Goal: Task Accomplishment & Management: Complete application form

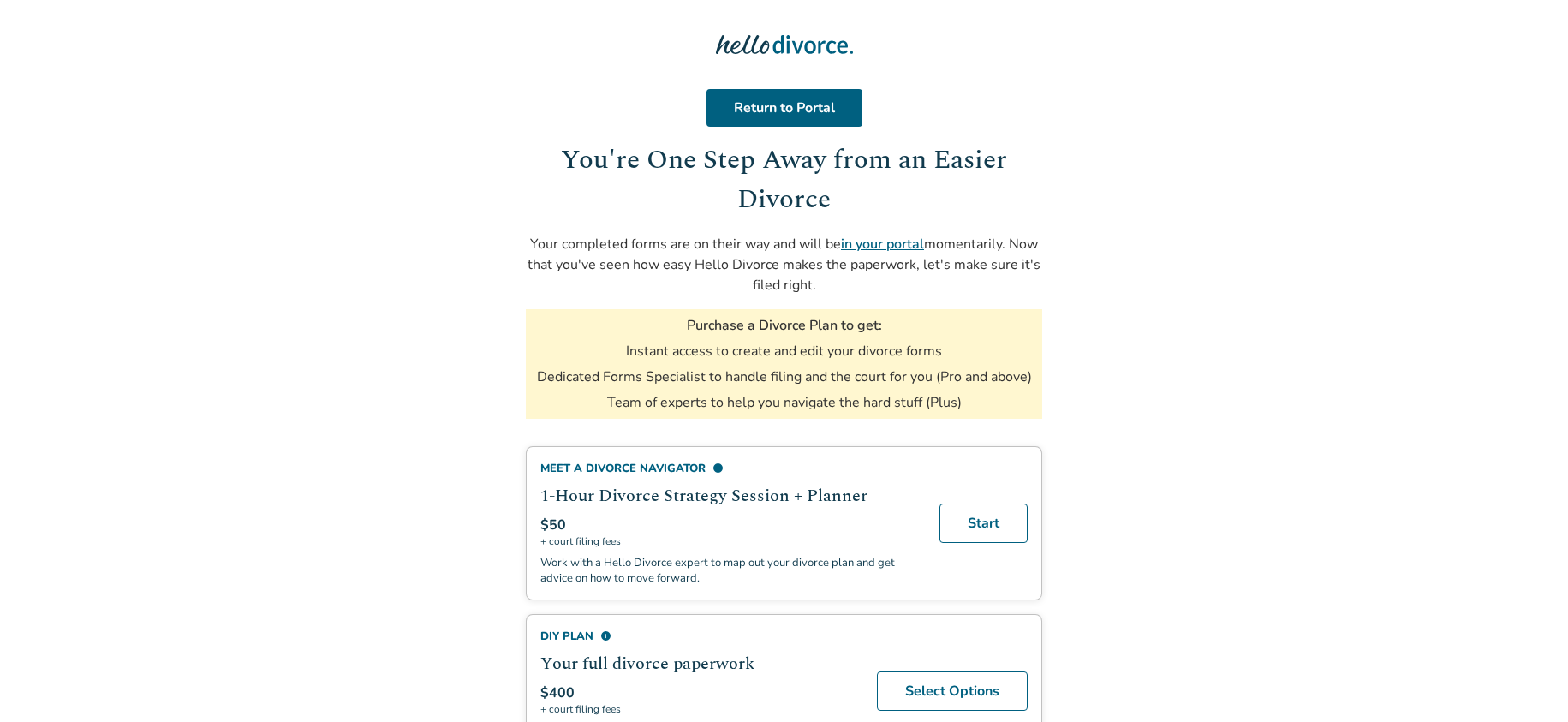
click at [863, 247] on link "in your portal" at bounding box center [882, 244] width 83 height 19
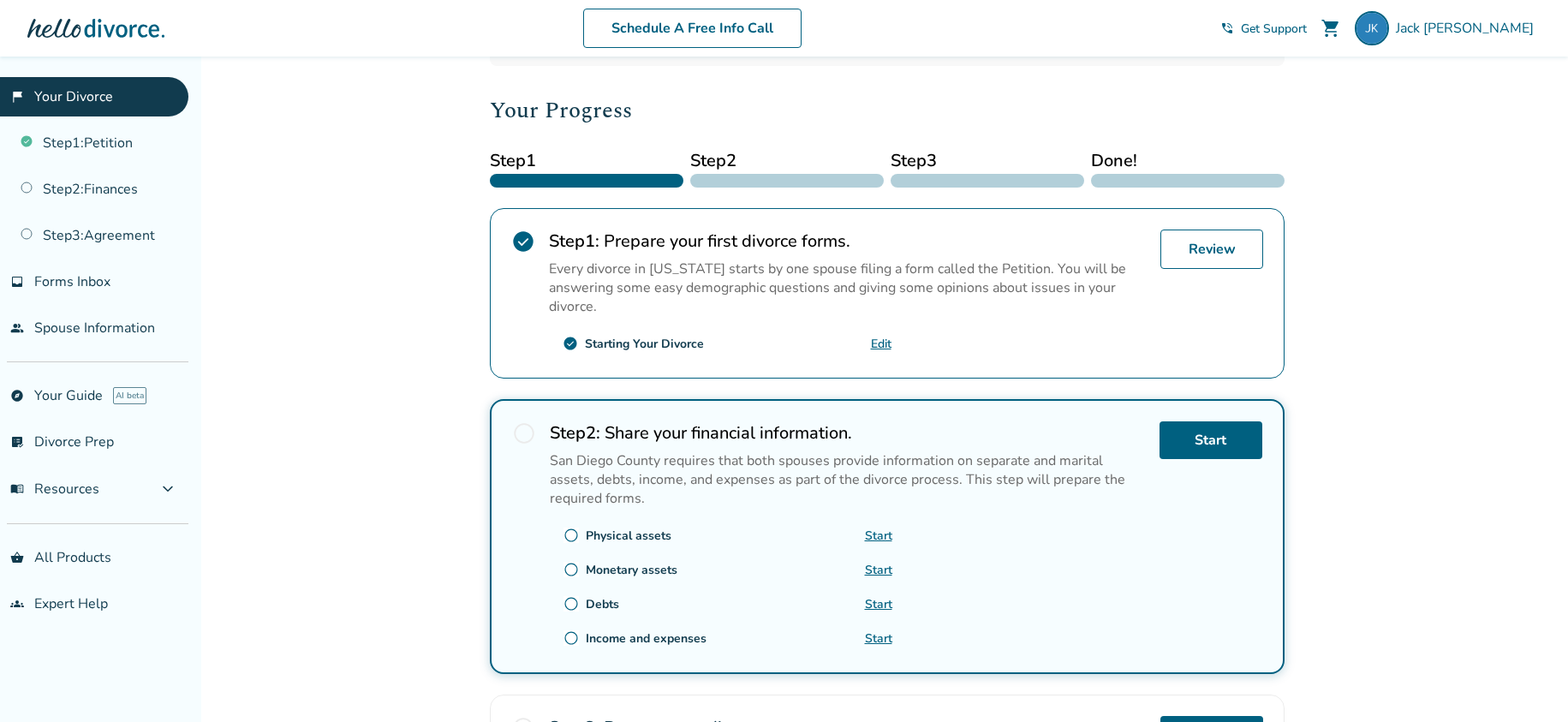
scroll to position [204, 0]
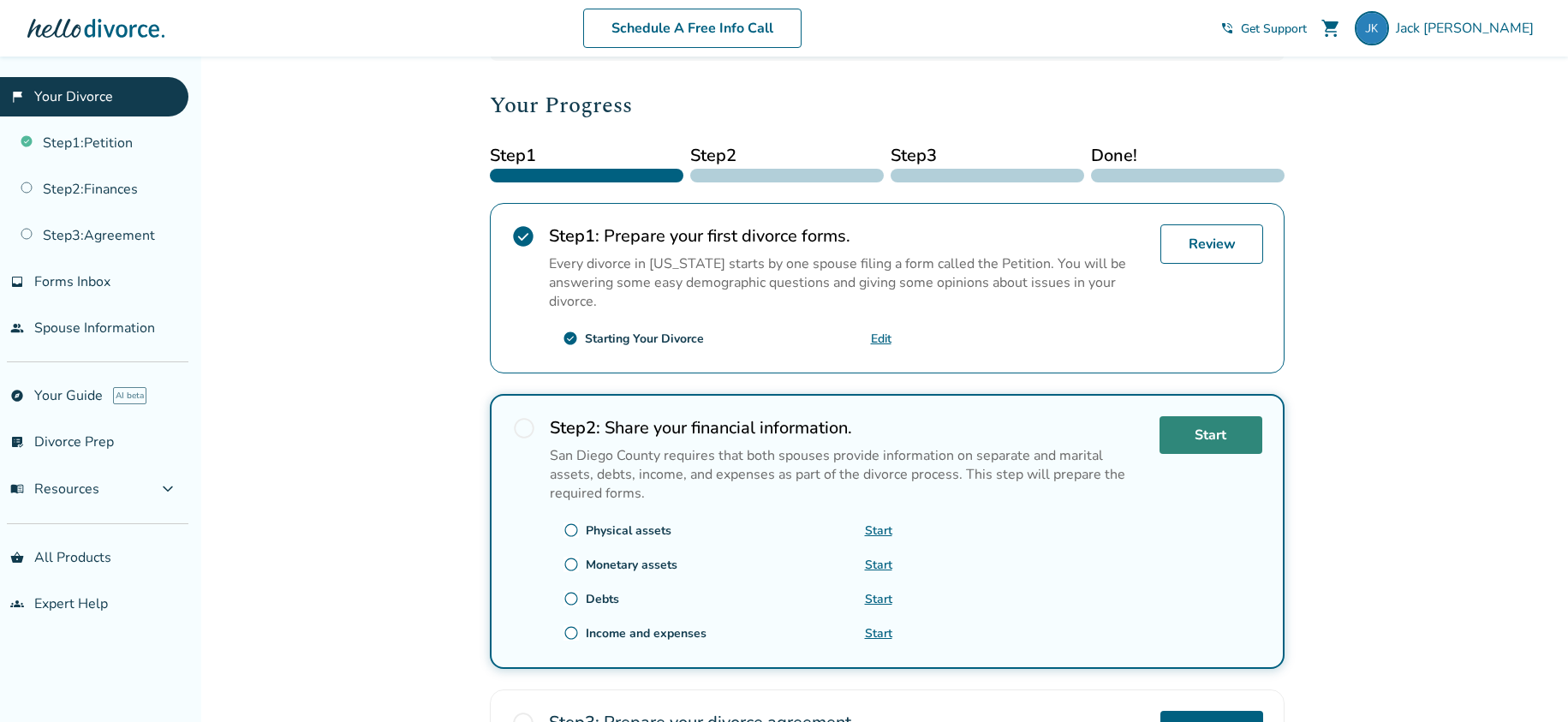
click at [1235, 431] on link "Start" at bounding box center [1211, 435] width 103 height 38
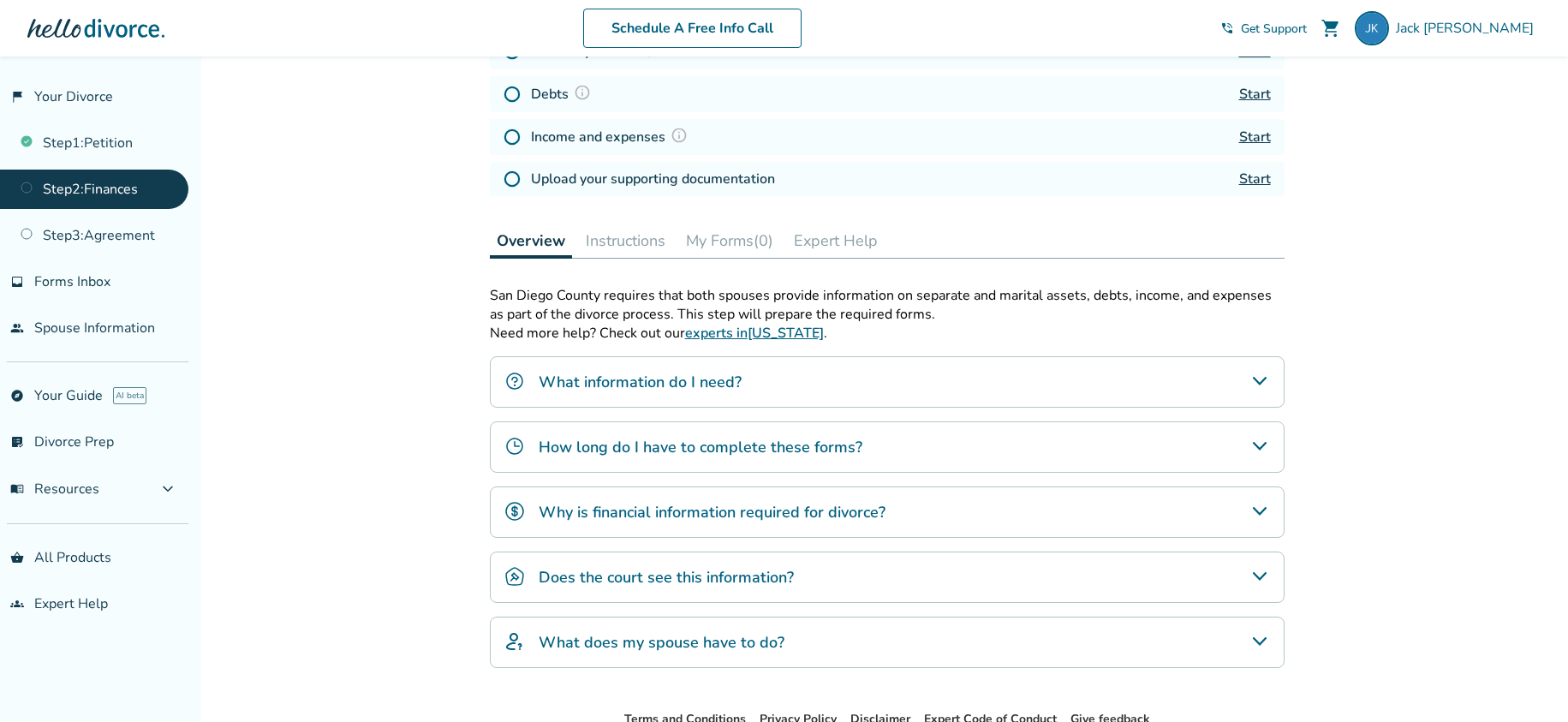
scroll to position [351, 0]
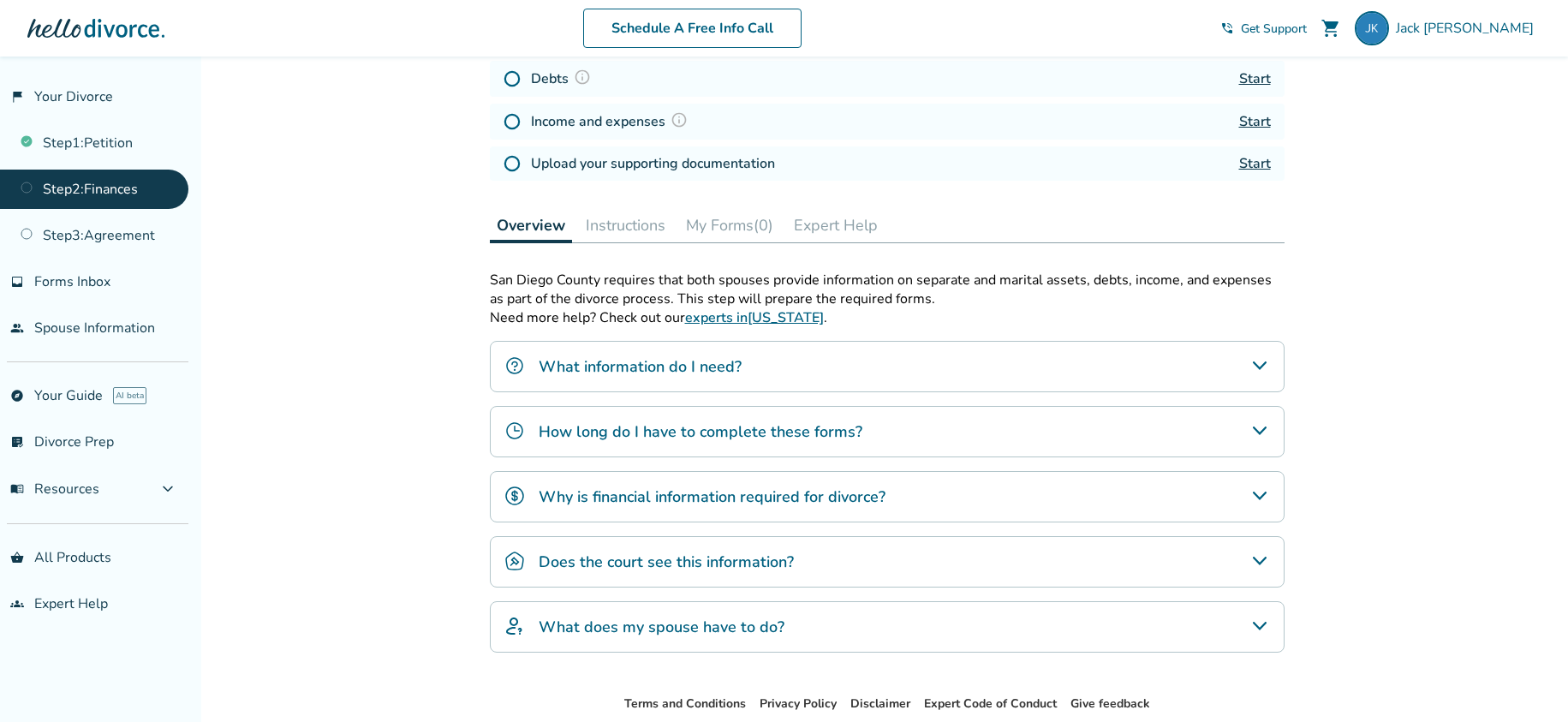
click at [1258, 376] on div "What information do I need?" at bounding box center [887, 367] width 794 height 51
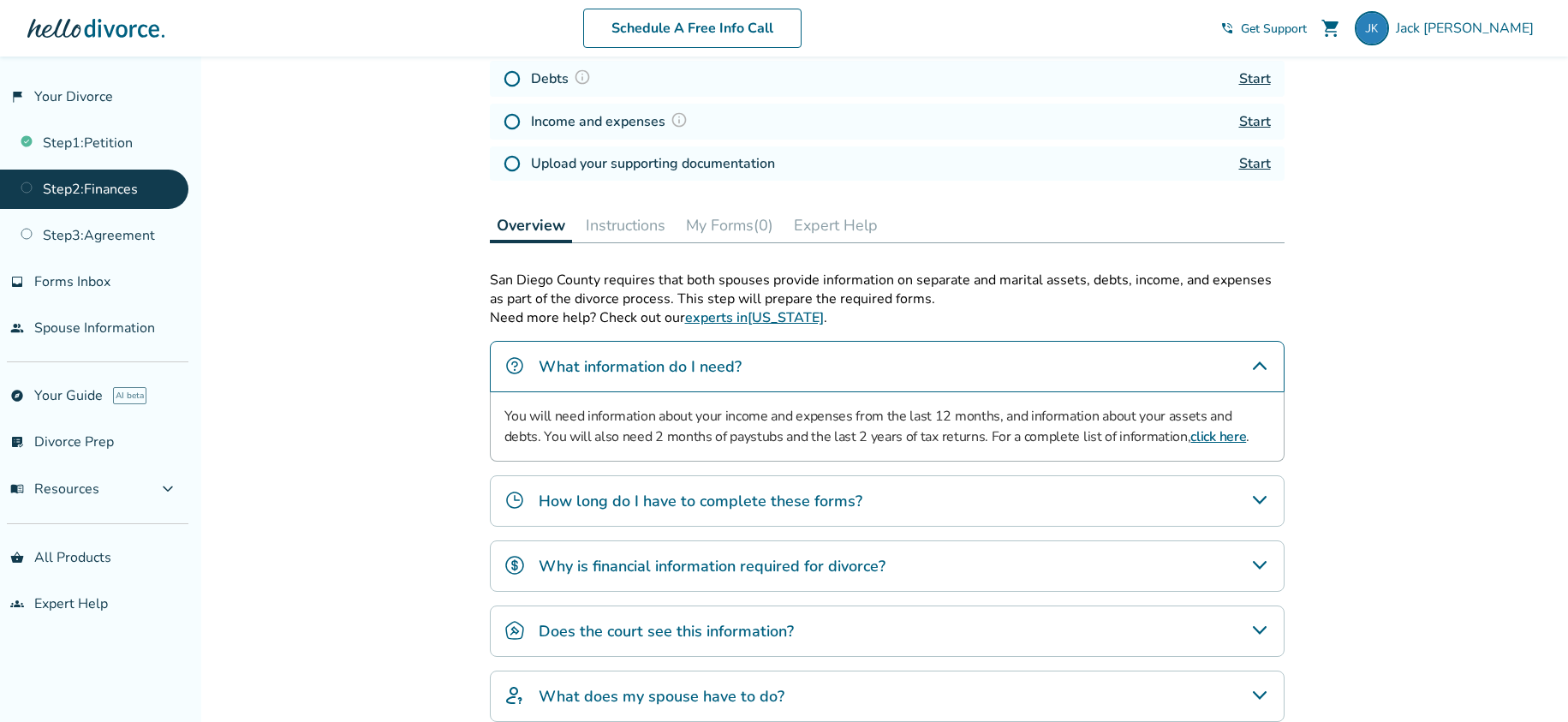
click at [1265, 498] on icon "How long do I have to complete these forms?" at bounding box center [1259, 500] width 21 height 21
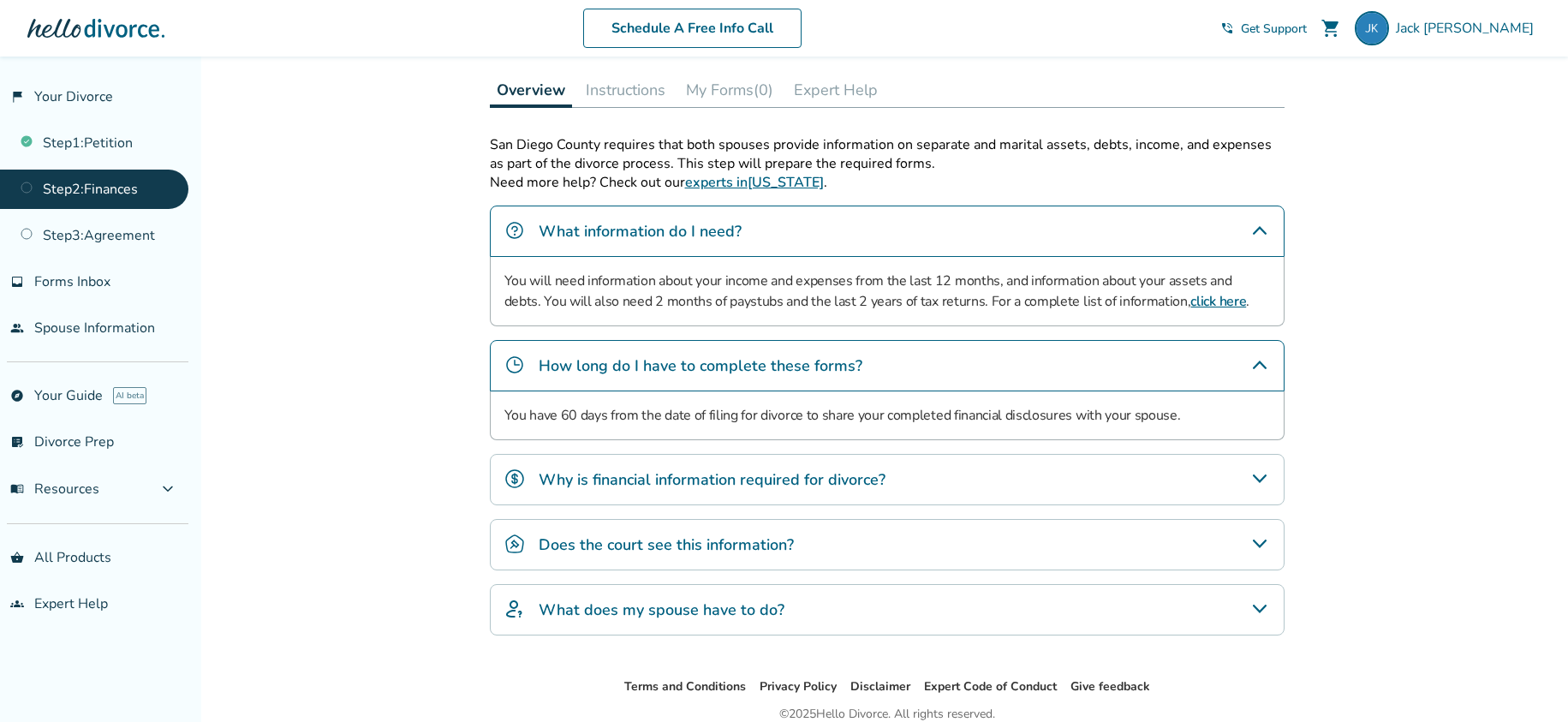
scroll to position [489, 0]
click at [1260, 482] on icon "Why is financial information required for divorce?" at bounding box center [1259, 477] width 21 height 21
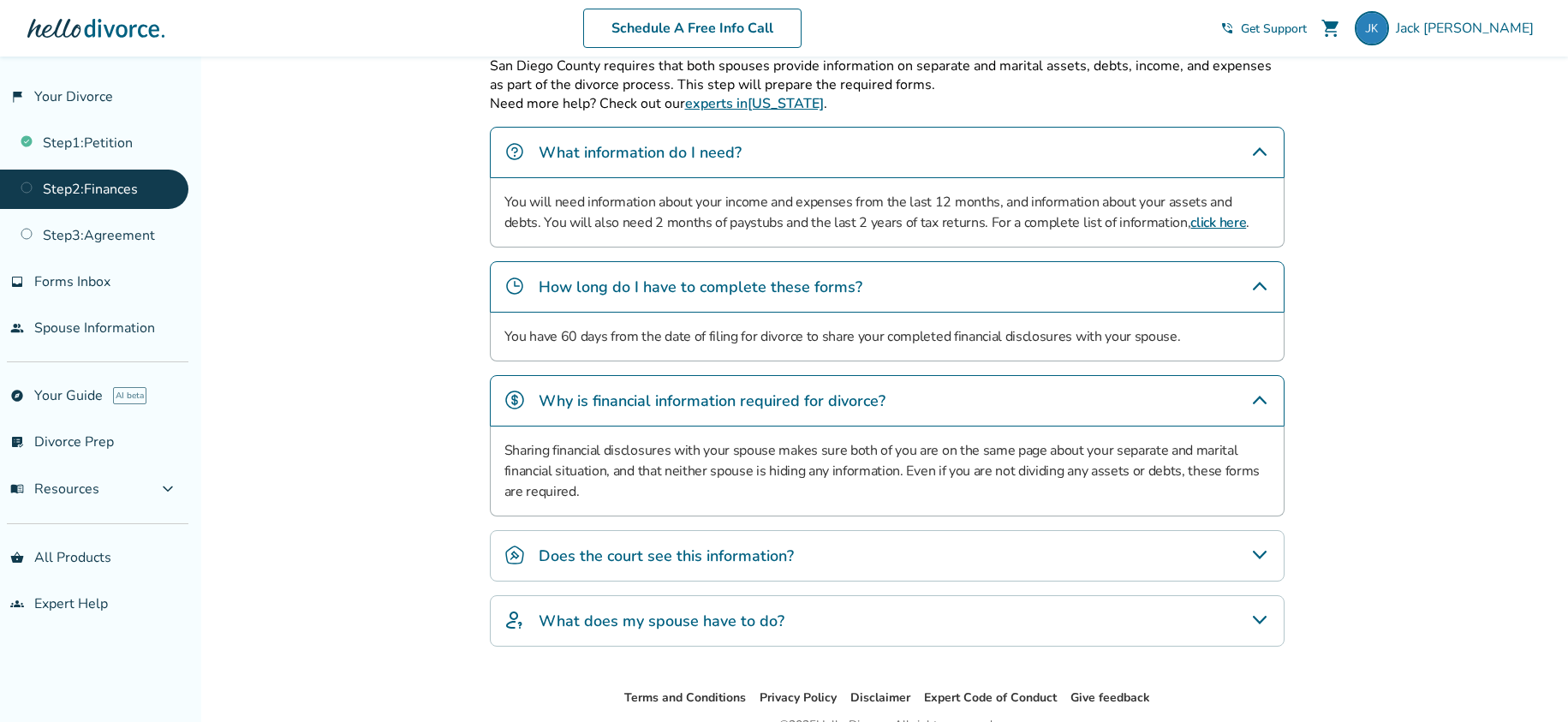
scroll to position [576, 0]
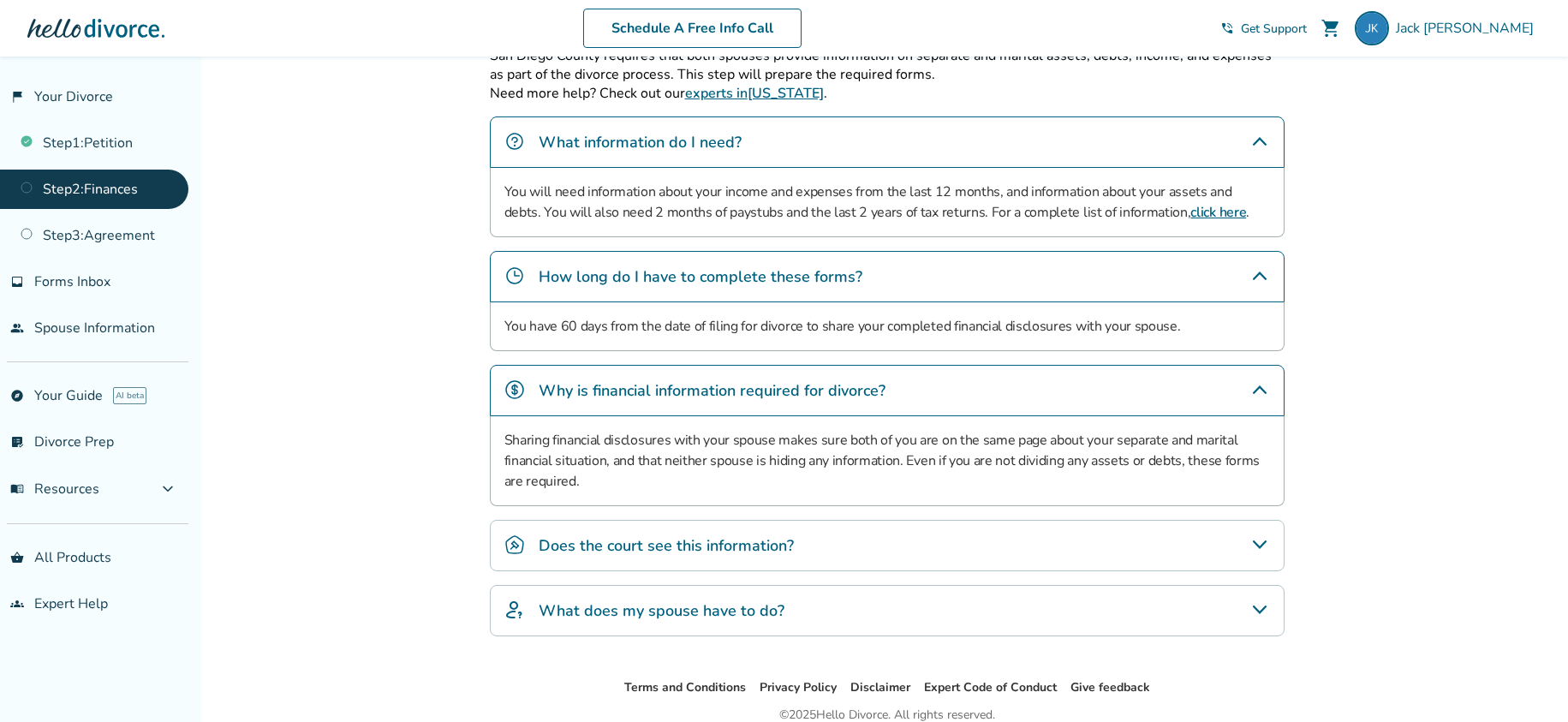
click at [1262, 545] on icon "Does the court see this information?" at bounding box center [1259, 545] width 21 height 21
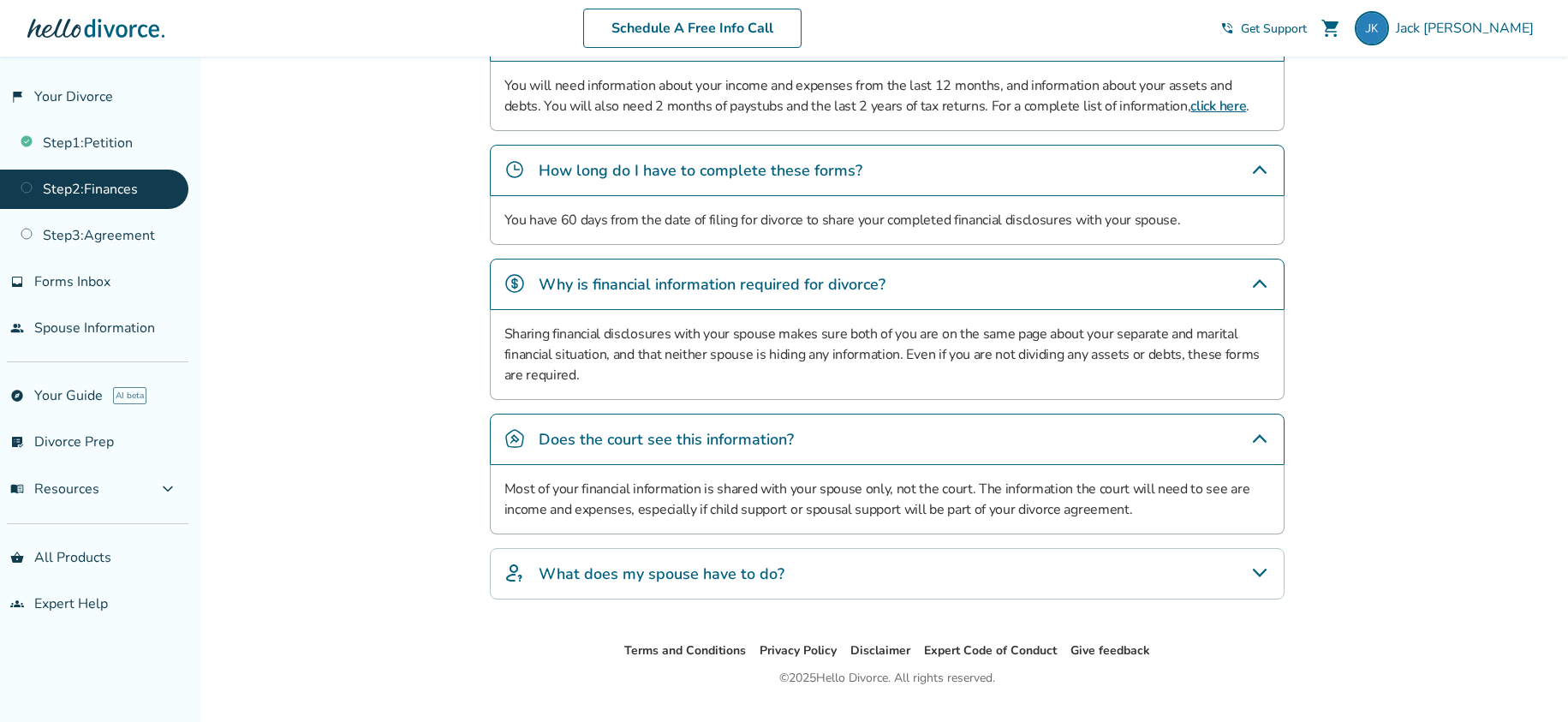
scroll to position [689, 0]
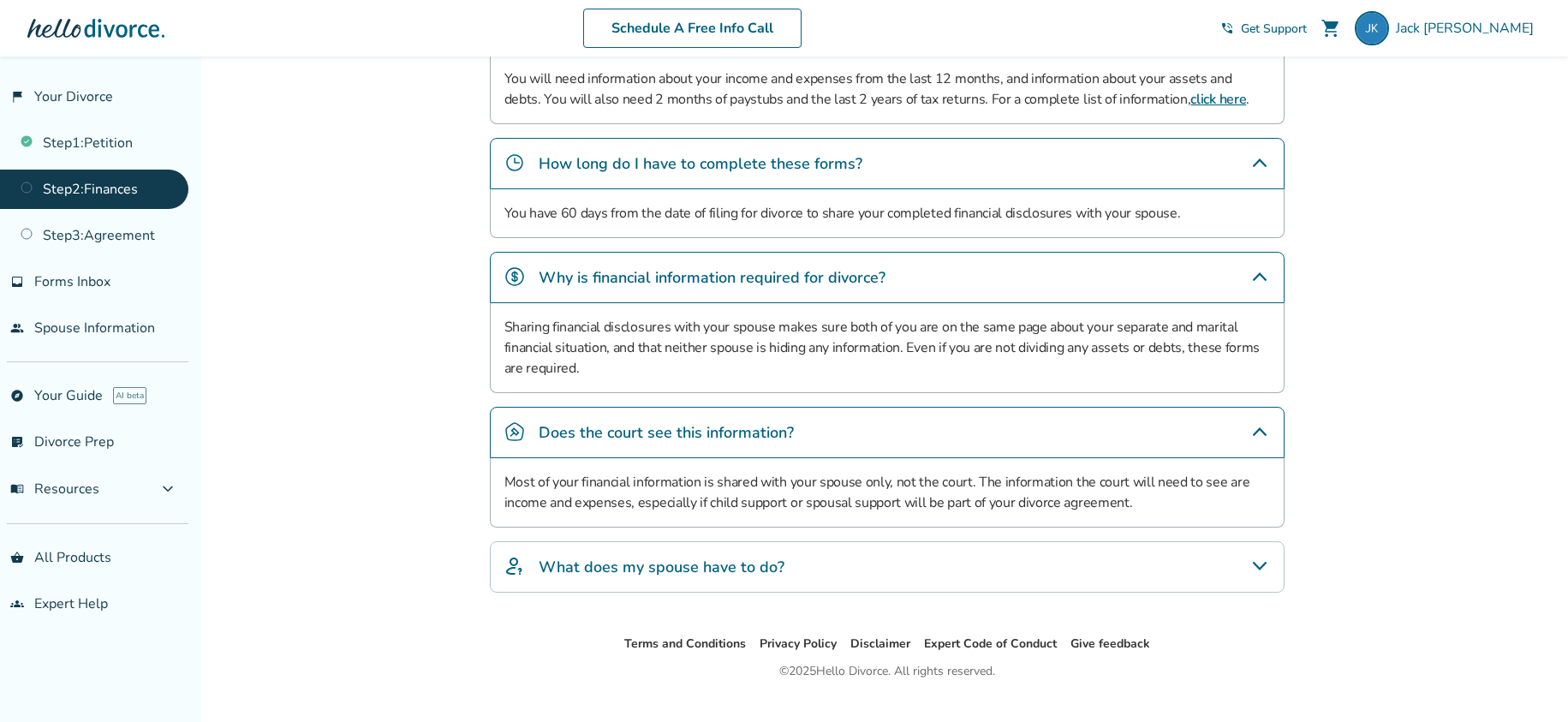
click at [1262, 561] on icon "What does my spouse have to do?" at bounding box center [1259, 566] width 21 height 21
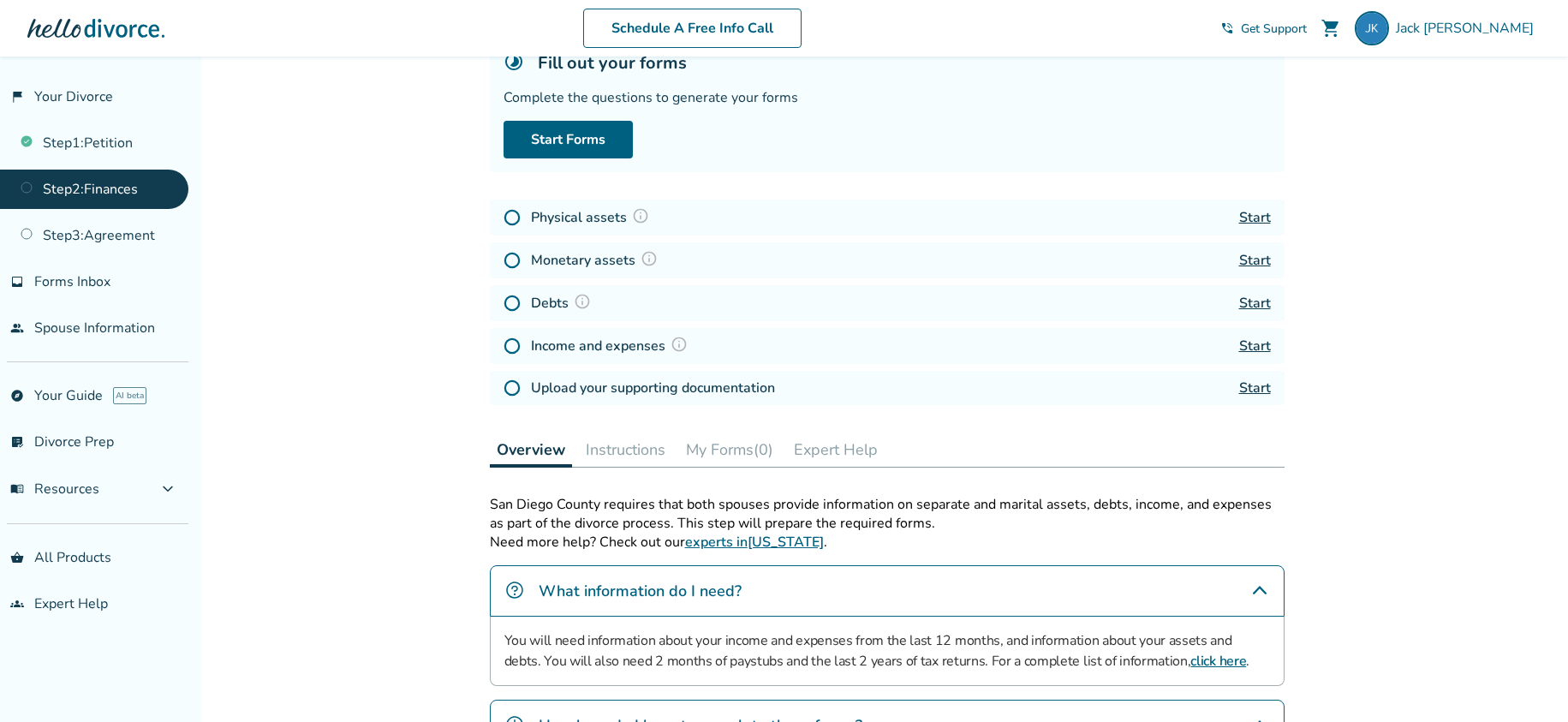
scroll to position [0, 0]
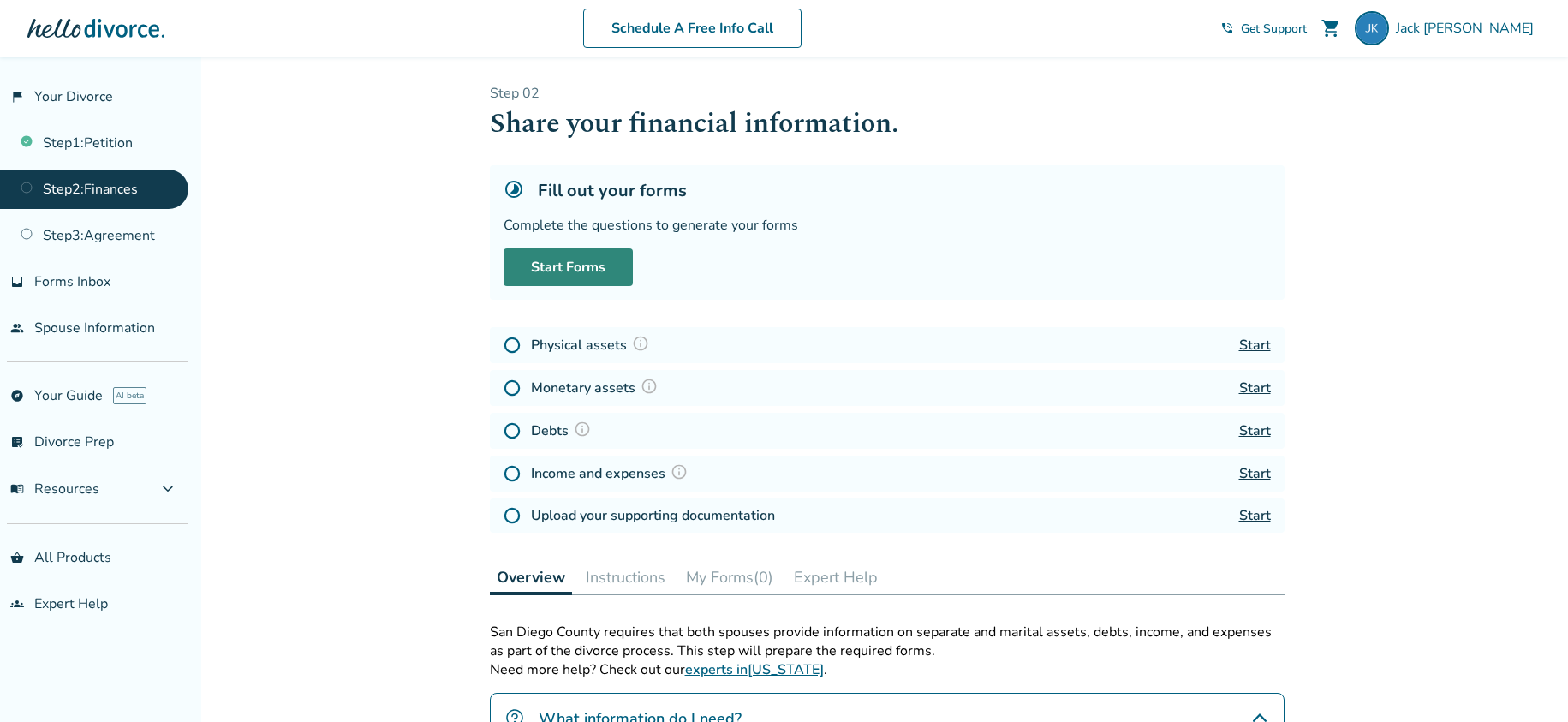
click at [617, 266] on link "Start Forms" at bounding box center [568, 268] width 130 height 38
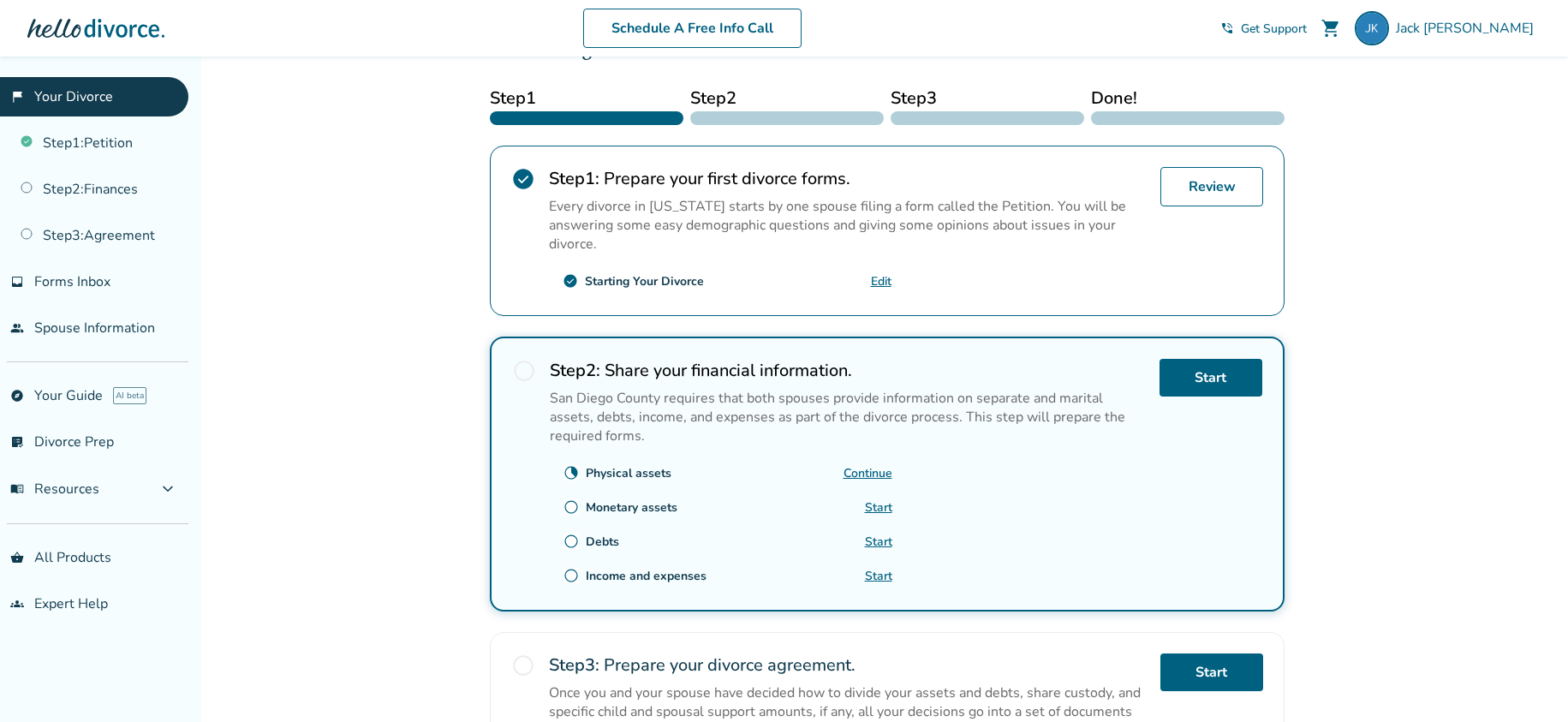
scroll to position [263, 0]
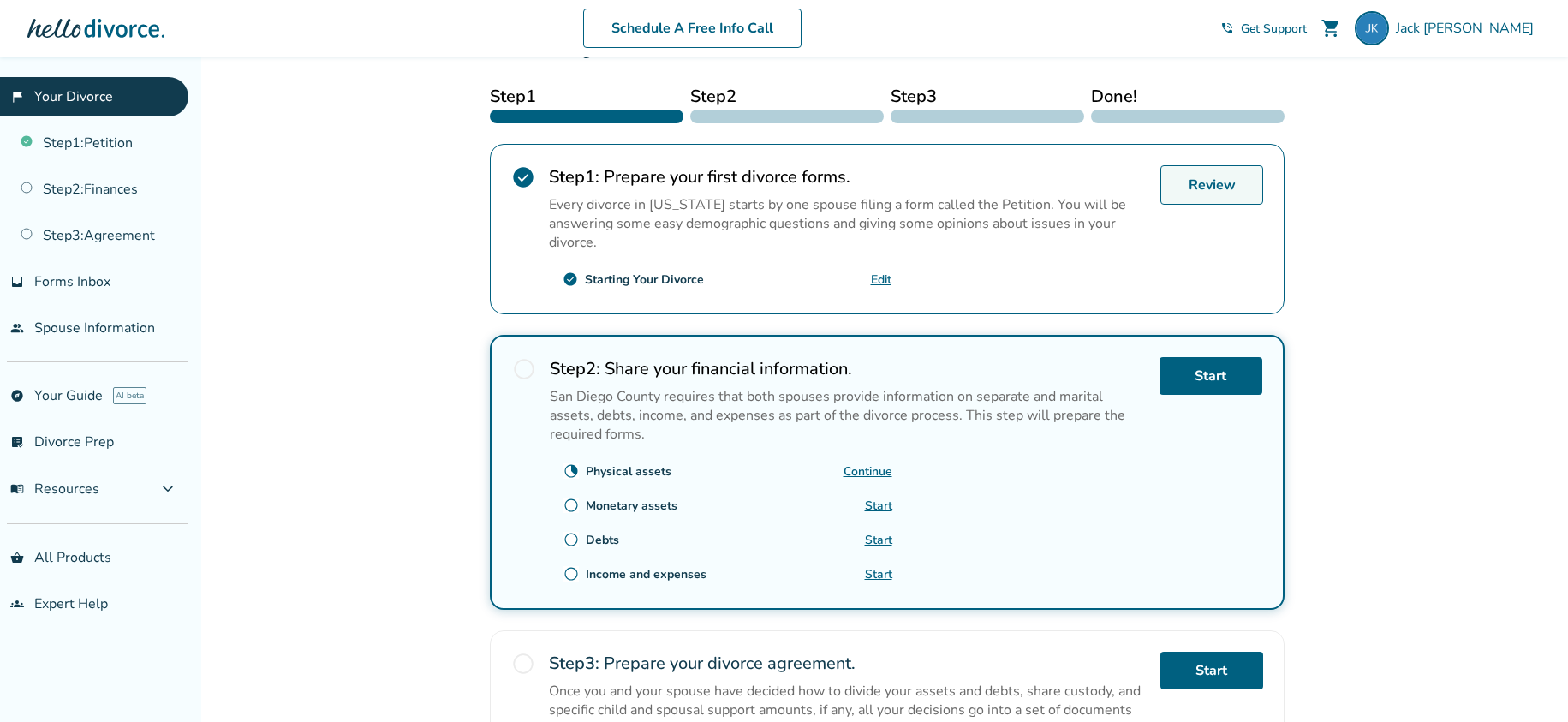
click at [1187, 177] on link "Review" at bounding box center [1212, 184] width 103 height 39
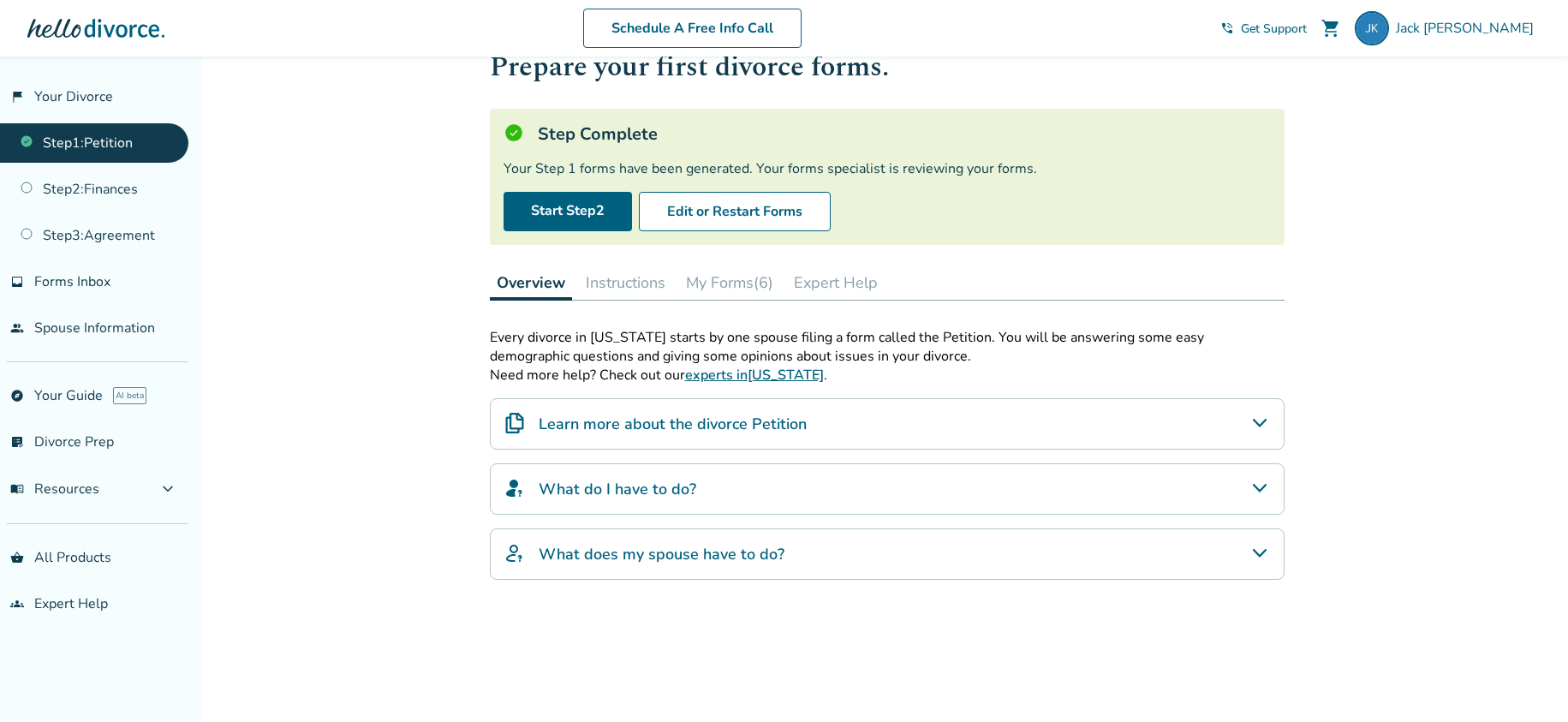
scroll to position [79, 0]
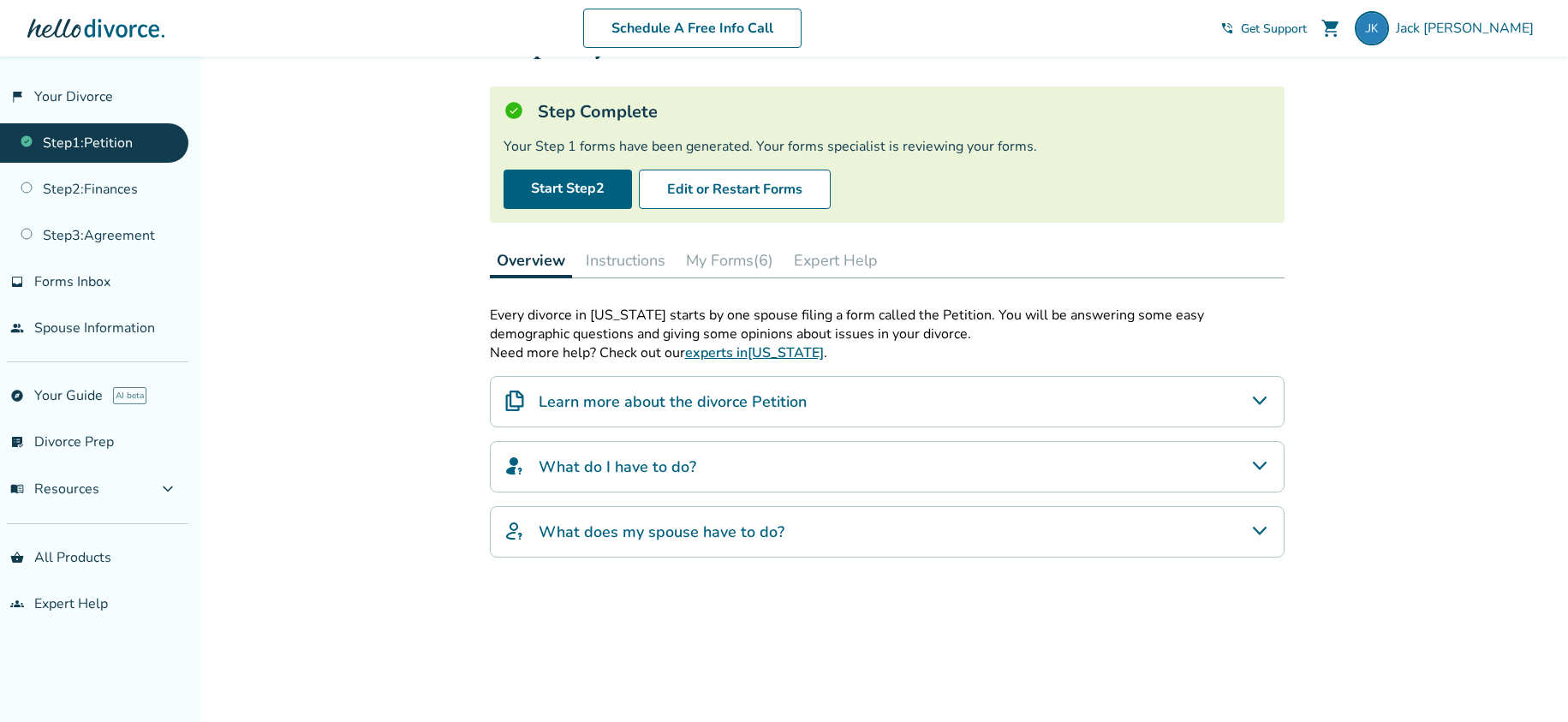
click at [740, 254] on button "My Forms (6)" at bounding box center [730, 260] width 101 height 34
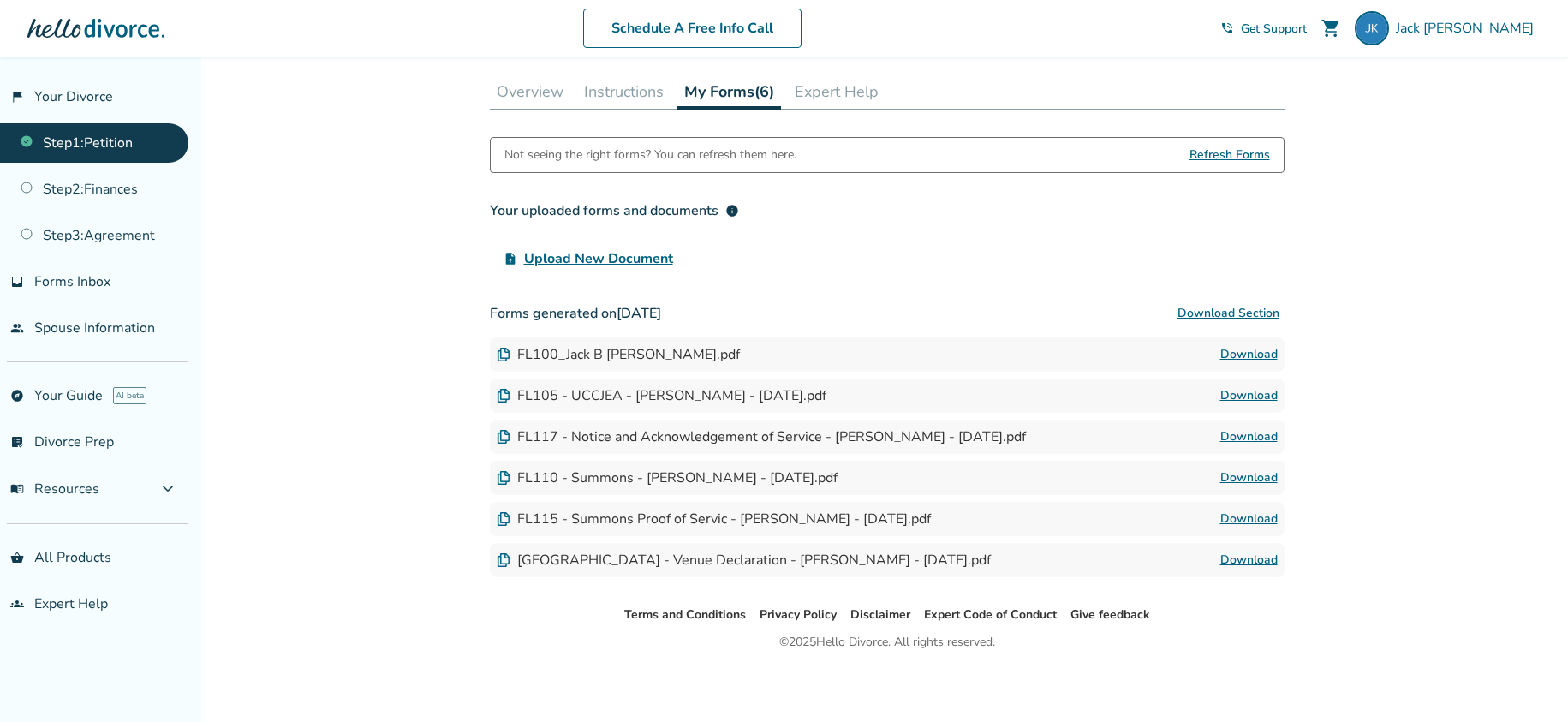
scroll to position [250, 0]
click at [502, 352] on img at bounding box center [503, 351] width 13 height 13
click at [1228, 351] on link "Download" at bounding box center [1249, 352] width 57 height 21
click at [344, 283] on div "Added to cart Step 0 1 Prepare your first divorce forms. Step Complete Your Ste…" at bounding box center [784, 264] width 1568 height 915
click at [1517, 30] on span "Jack Kirk" at bounding box center [1468, 29] width 145 height 19
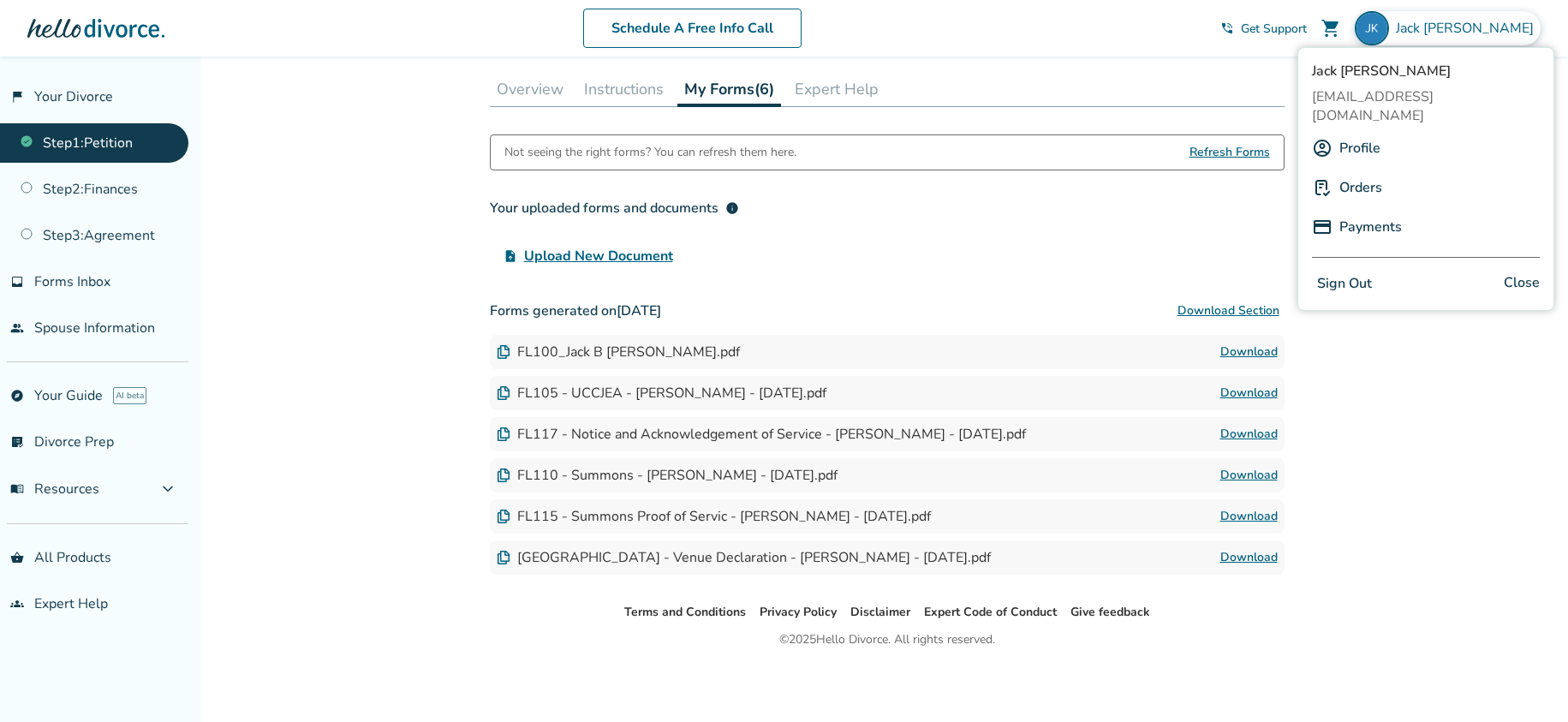
click at [1348, 271] on button "Sign Out" at bounding box center [1344, 284] width 65 height 25
